Goal: Transaction & Acquisition: Obtain resource

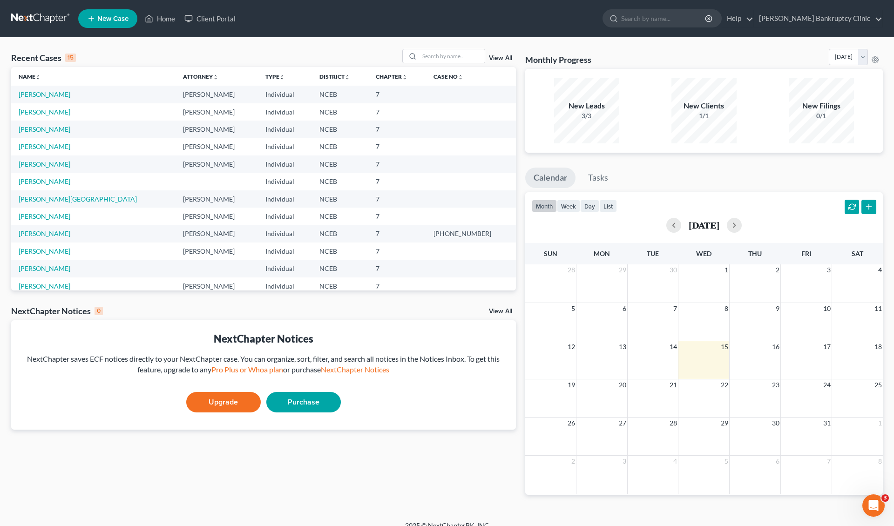
click at [54, 117] on td "Blanks, Sonia" at bounding box center [93, 111] width 164 height 17
click at [51, 114] on link "Blanks, Sonia" at bounding box center [45, 112] width 52 height 8
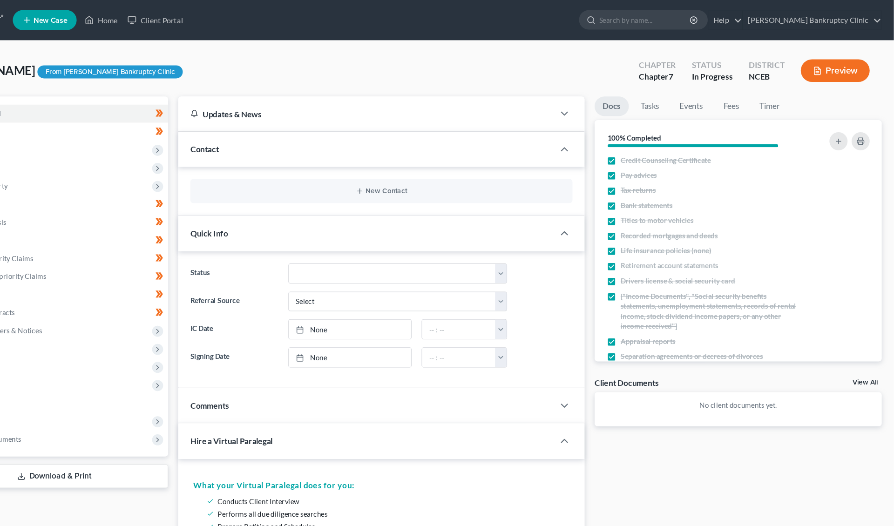
scroll to position [0, 0]
click at [808, 65] on button "Preview" at bounding box center [840, 65] width 64 height 21
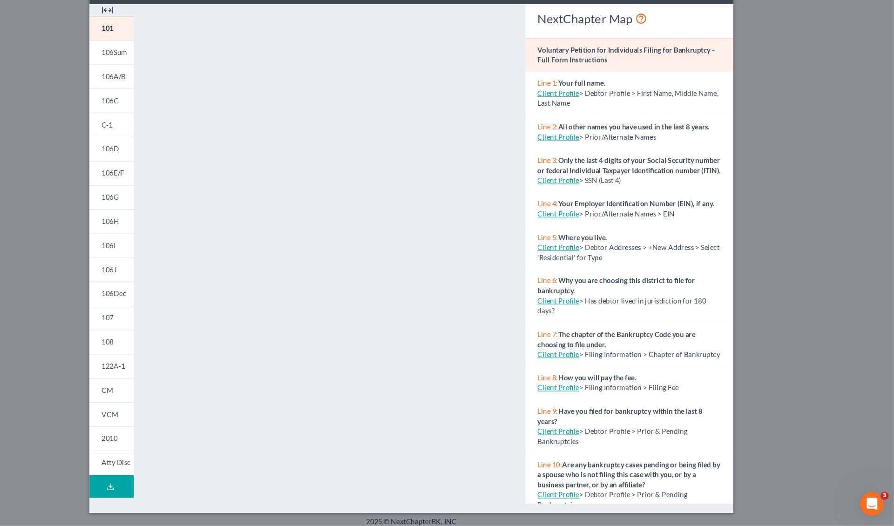
scroll to position [644, 0]
click at [750, 227] on div "Petition Preview Voluntary Petition for Individuals Filing for Bankruptcy × 101…" at bounding box center [447, 263] width 894 height 526
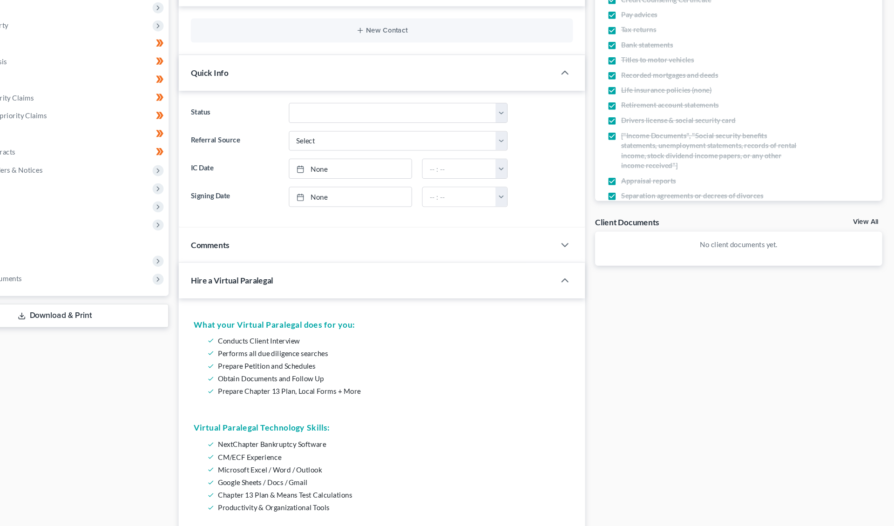
scroll to position [148, 0]
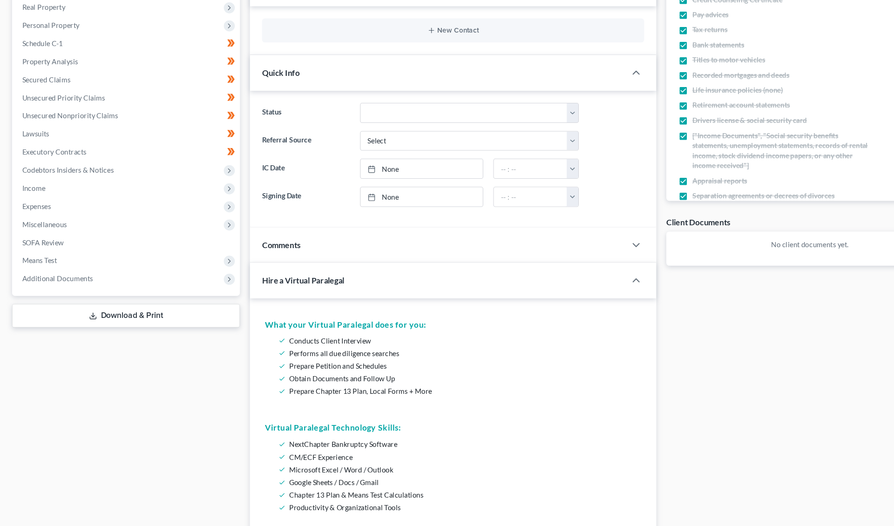
click at [143, 302] on link "Download & Print" at bounding box center [116, 293] width 211 height 22
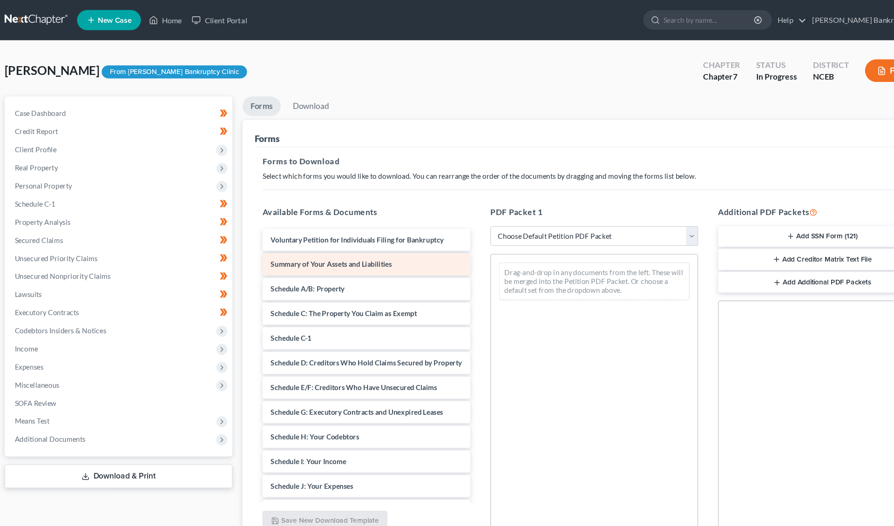
scroll to position [0, 0]
select select "0"
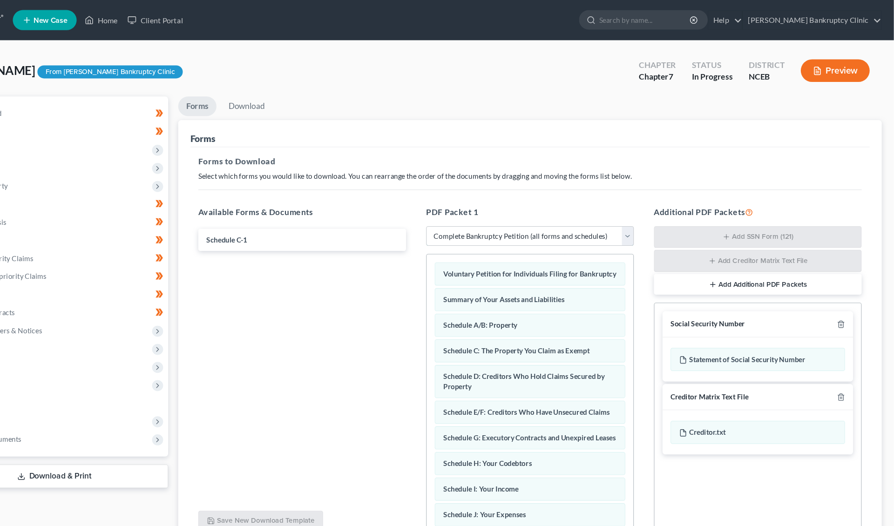
scroll to position [0, 0]
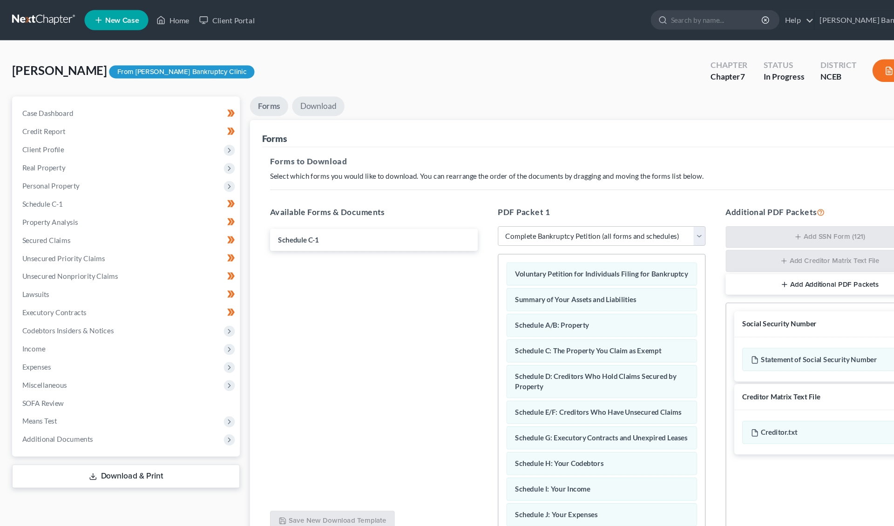
click at [299, 96] on link "Download" at bounding box center [294, 98] width 48 height 18
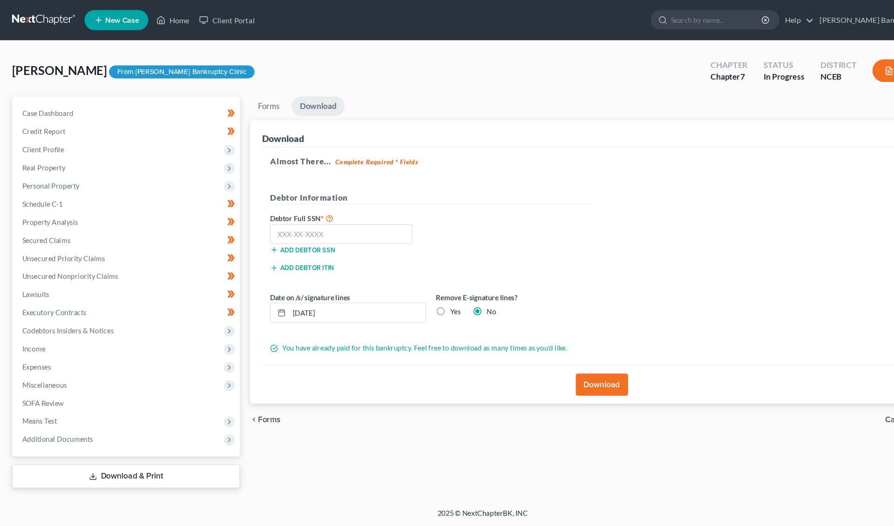
click at [158, 430] on link "Download & Print" at bounding box center [116, 441] width 211 height 22
click at [161, 456] on div "Petition Navigation Case Dashboard Payments Invoices Payments Payments Credit R…" at bounding box center [446, 274] width 871 height 370
click at [161, 443] on link "Download & Print" at bounding box center [116, 441] width 211 height 22
click at [249, 99] on link "Forms" at bounding box center [248, 98] width 35 height 18
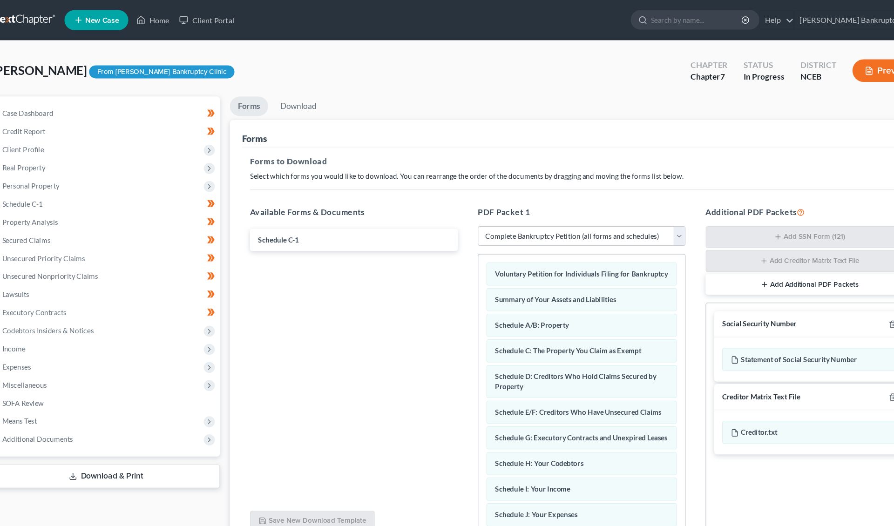
click at [815, 57] on button "Preview" at bounding box center [840, 65] width 64 height 21
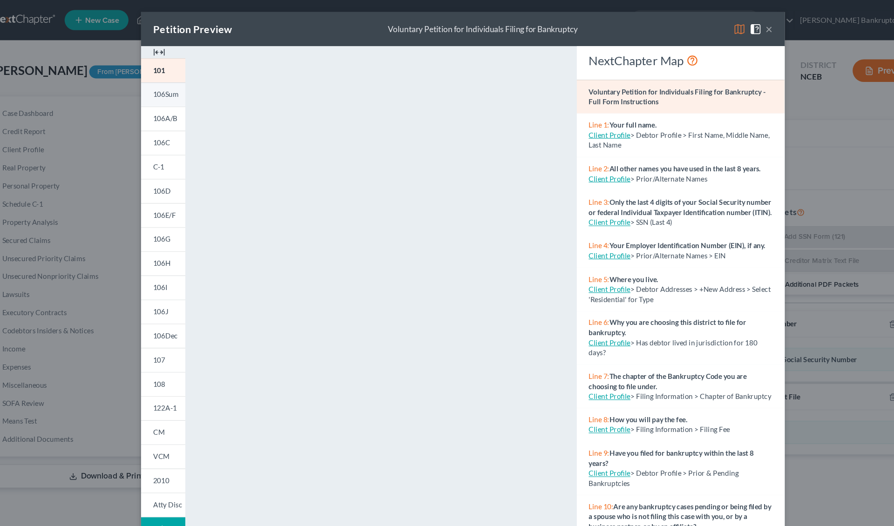
click at [149, 92] on link "106Sum" at bounding box center [169, 87] width 41 height 22
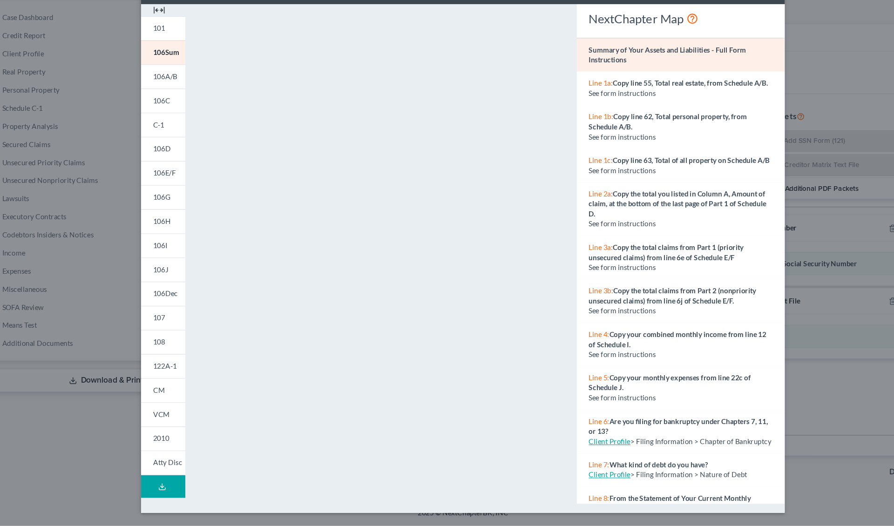
scroll to position [49, 0]
click at [149, 54] on link "101" at bounding box center [169, 65] width 41 height 22
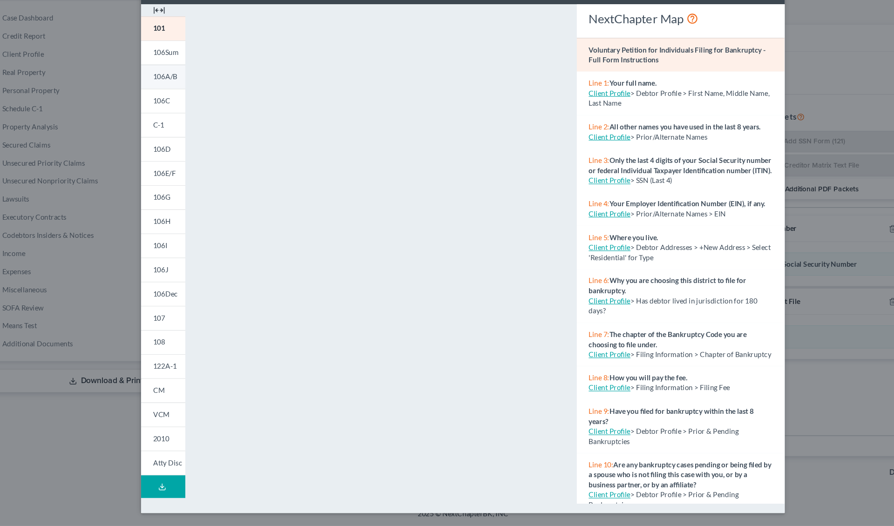
click at [160, 106] on span "106A/B" at bounding box center [171, 110] width 22 height 8
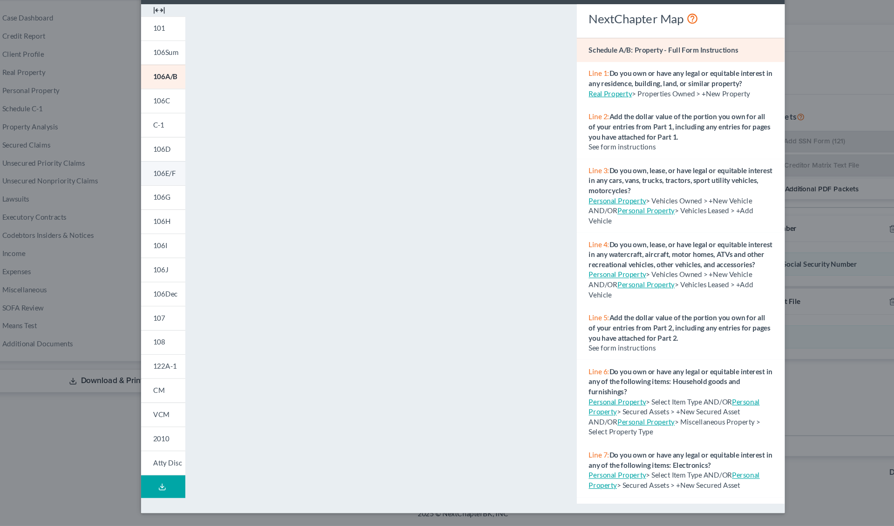
click at [157, 188] on link "106E/F" at bounding box center [169, 199] width 41 height 22
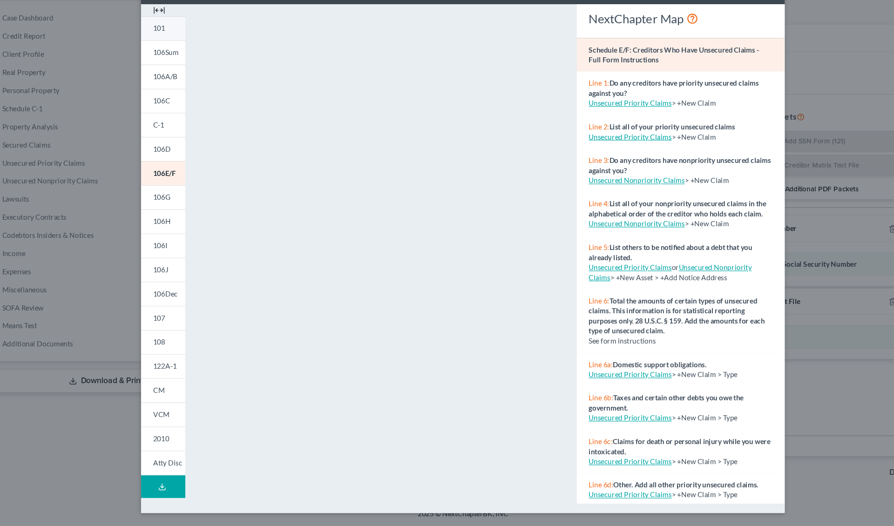
click at [153, 54] on link "101" at bounding box center [169, 65] width 41 height 22
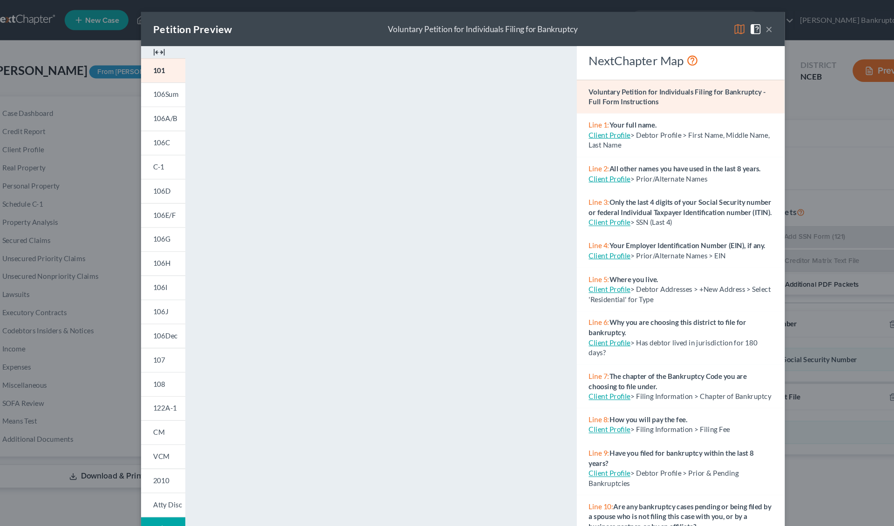
scroll to position [0, 0]
click at [149, 80] on link "106Sum" at bounding box center [169, 87] width 41 height 22
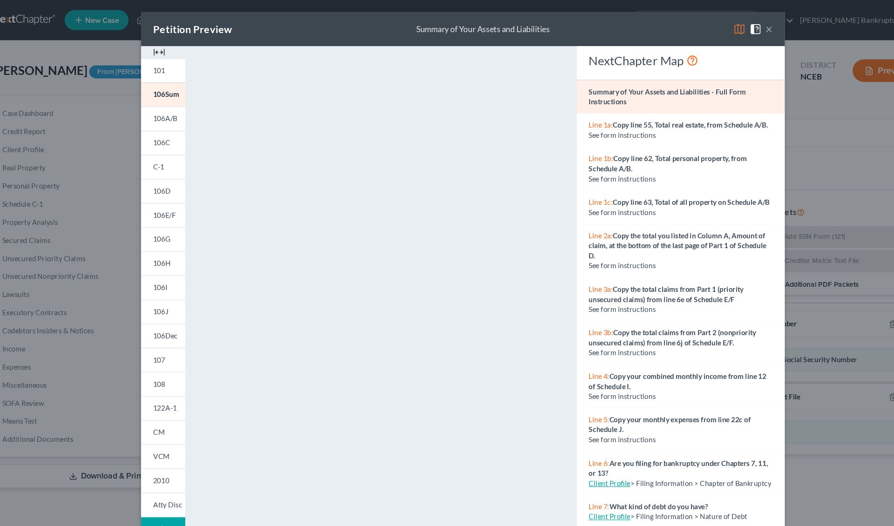
click at [727, 27] on button "×" at bounding box center [730, 26] width 7 height 11
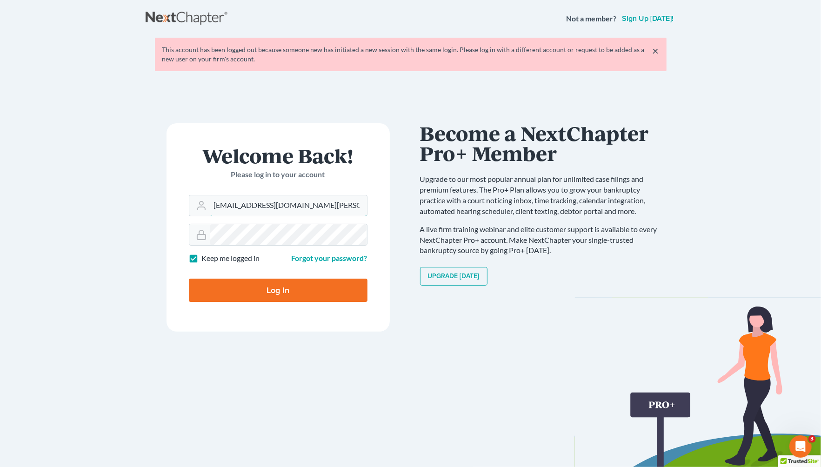
type input "njohannesian0929@email.campbell.edu"
click at [278, 291] on input "Log In" at bounding box center [278, 290] width 179 height 23
type input "Thinking..."
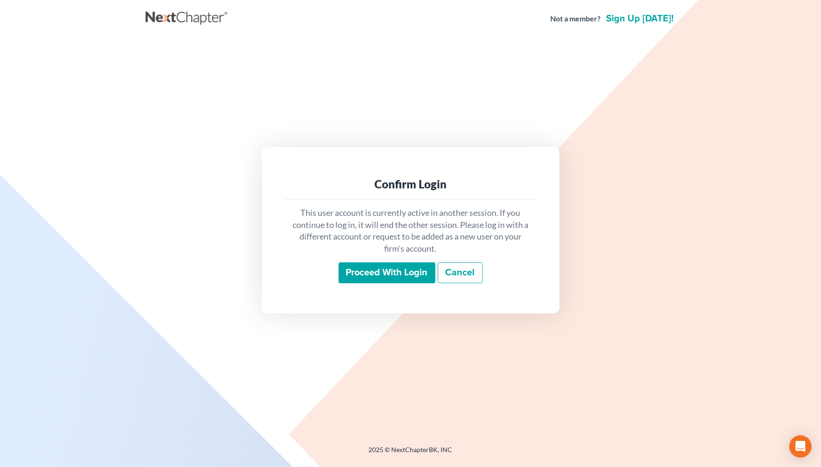
click at [389, 267] on input "Proceed with login" at bounding box center [387, 273] width 97 height 21
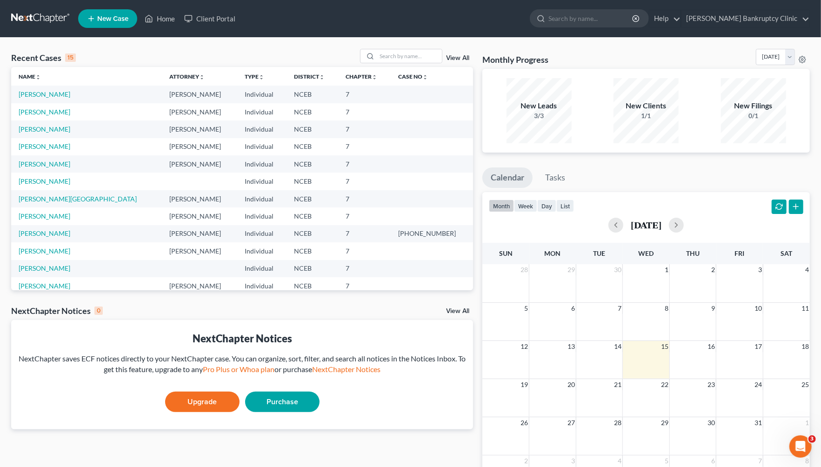
click at [32, 90] on td "Blanks, Sonia" at bounding box center [86, 94] width 151 height 17
click at [32, 94] on link "Blanks, Sonia" at bounding box center [45, 94] width 52 height 8
select select "9"
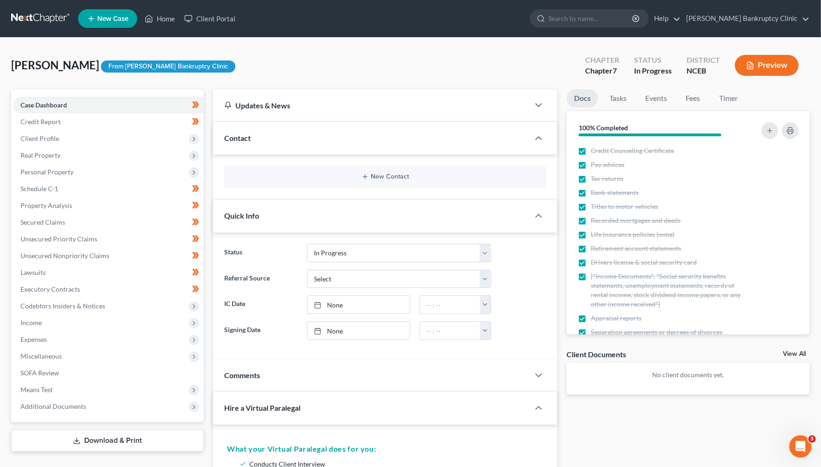
scroll to position [49, 0]
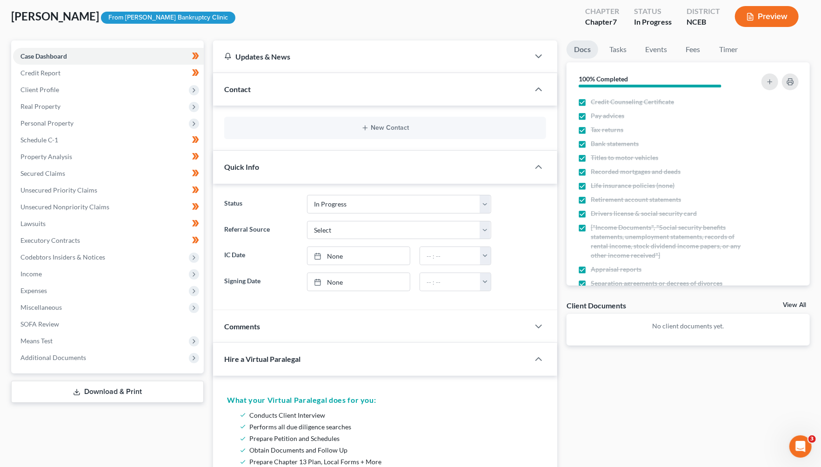
click at [114, 399] on link "Download & Print" at bounding box center [107, 392] width 193 height 22
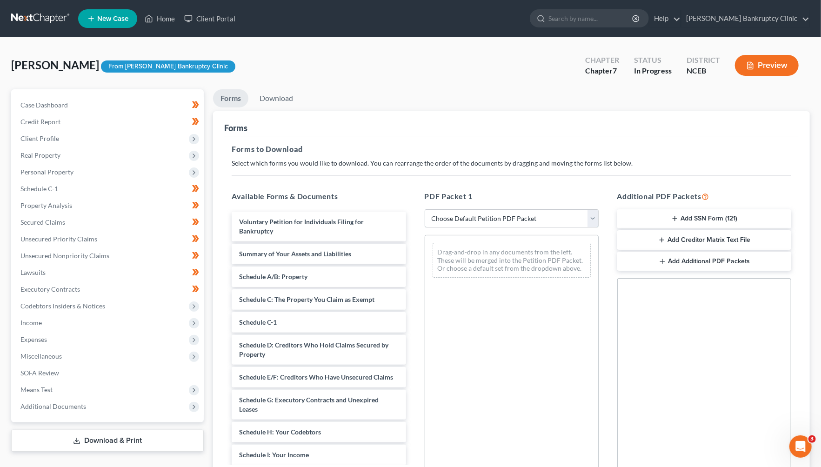
select select "0"
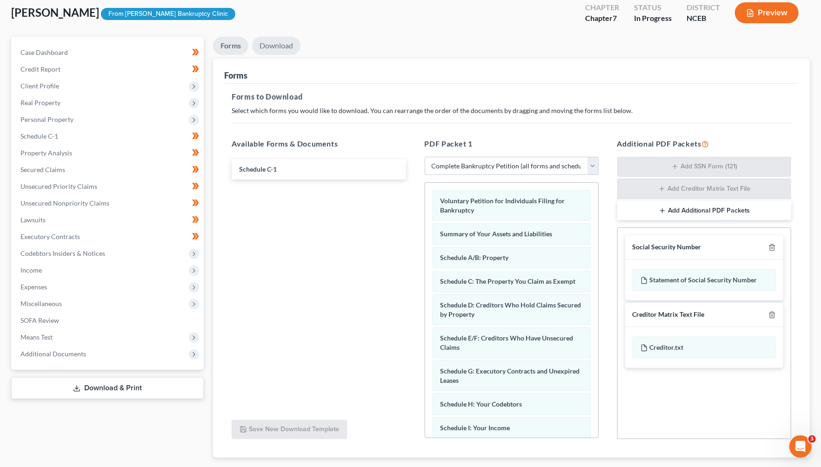
click at [270, 47] on link "Download" at bounding box center [276, 46] width 48 height 18
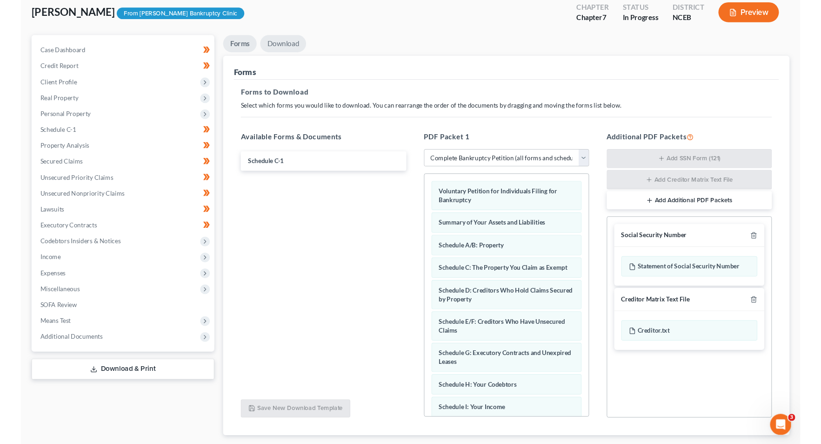
scroll to position [20, 0]
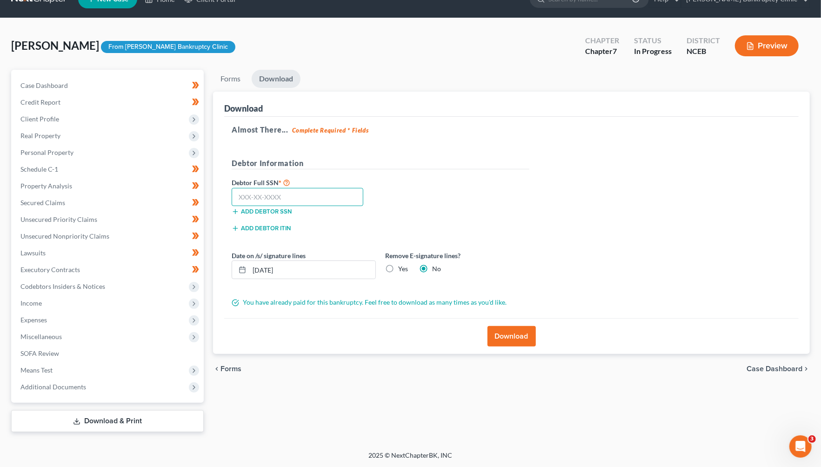
click at [272, 189] on input "text" at bounding box center [298, 197] width 132 height 19
paste input "550-63-6762"
type input "550-63-6762"
drag, startPoint x: 503, startPoint y: 342, endPoint x: 471, endPoint y: 267, distance: 81.5
click at [471, 268] on div "Download Almost There... Complete Required * Fields Debtor Information Debtor F…" at bounding box center [511, 223] width 597 height 263
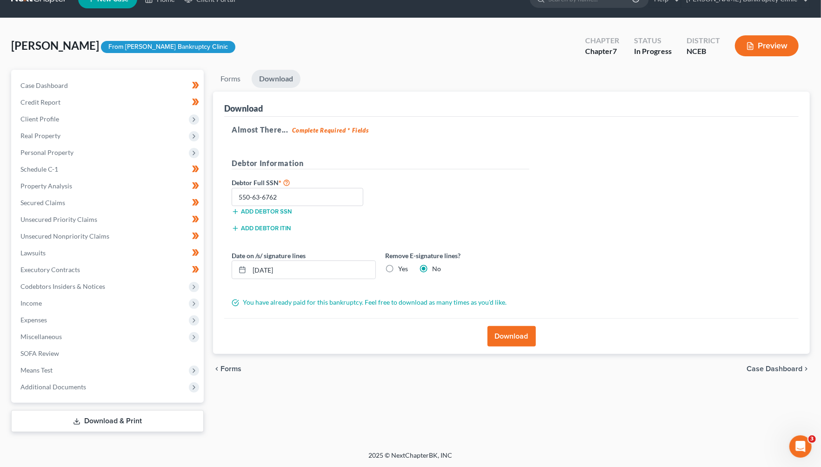
click at [511, 331] on button "Download" at bounding box center [512, 336] width 48 height 20
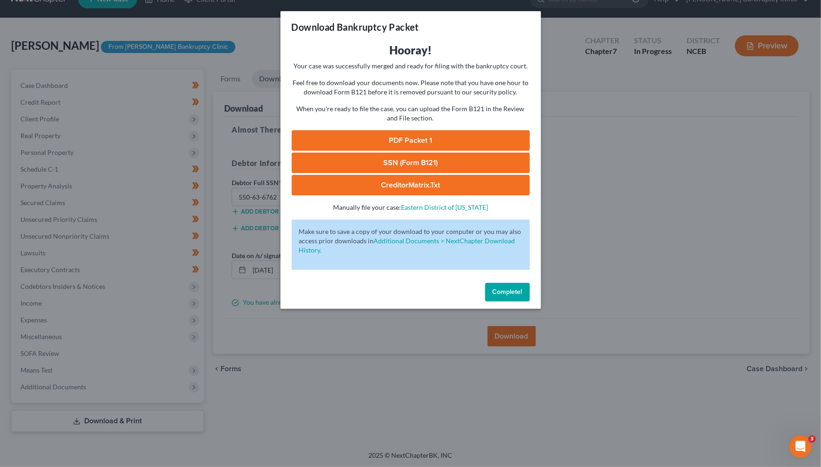
click at [391, 140] on link "PDF Packet 1" at bounding box center [411, 140] width 238 height 20
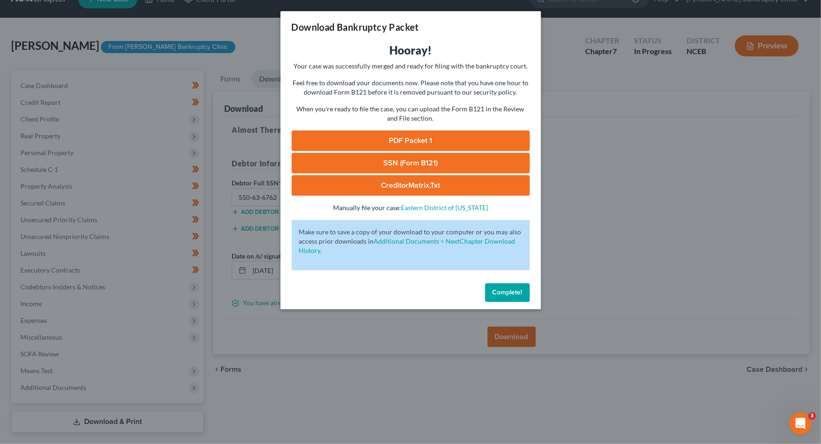
click at [387, 167] on link "SSN (Form B121)" at bounding box center [411, 163] width 238 height 20
click at [348, 185] on link "CreditorMatrix.txt" at bounding box center [411, 185] width 238 height 20
click at [567, 136] on div "Download Bankruptcy Packet Hooray! Your case was successfully merged and ready …" at bounding box center [410, 222] width 821 height 444
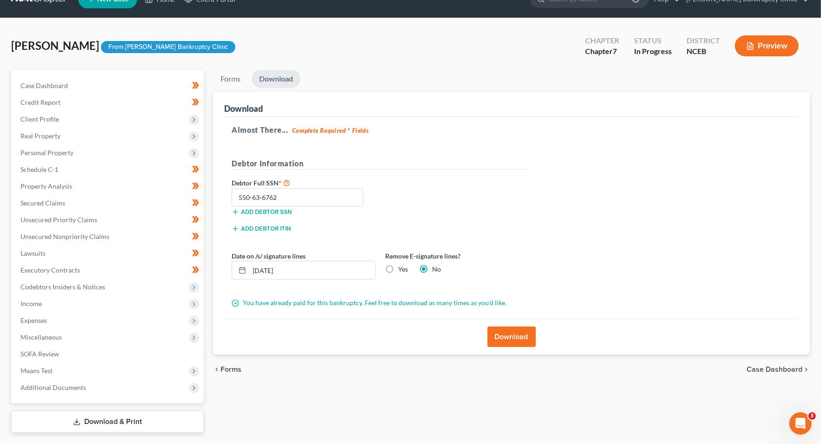
scroll to position [25, 0]
